Goal: Navigation & Orientation: Find specific page/section

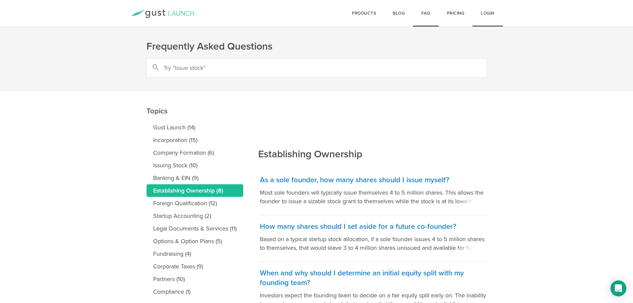
click at [485, 13] on link "Login" at bounding box center [487, 13] width 30 height 27
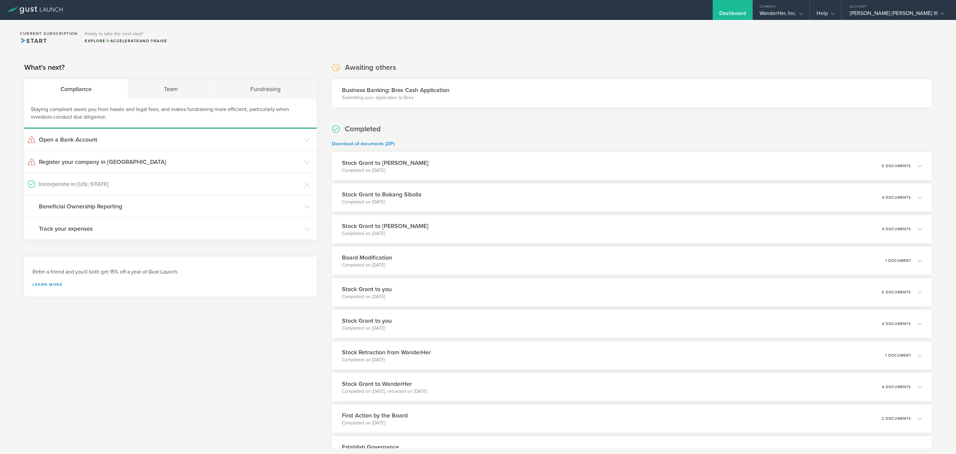
click at [440, 95] on p "Submitting your application to Brex" at bounding box center [396, 97] width 108 height 7
click at [424, 88] on h3 "Business Banking: Brex Cash Application" at bounding box center [396, 90] width 108 height 9
click at [506, 136] on div "Completed Download all documents (ZIP) Stock Grant to [PERSON_NAME] Completed o…" at bounding box center [632, 310] width 600 height 372
click at [154, 81] on div "Team" at bounding box center [171, 89] width 86 height 20
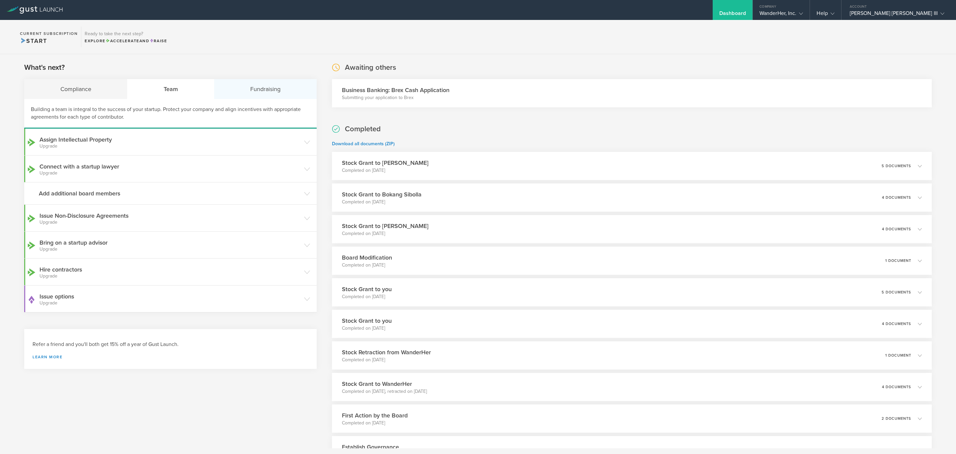
click at [304, 84] on div "Fundraising" at bounding box center [265, 89] width 102 height 20
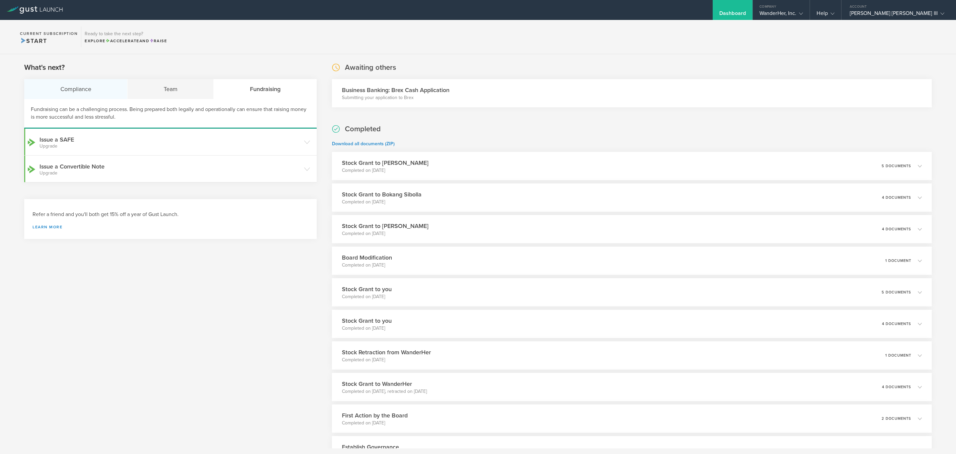
click at [96, 80] on div "Compliance" at bounding box center [75, 89] width 103 height 20
